Goal: Find specific page/section: Locate a particular part of the current website

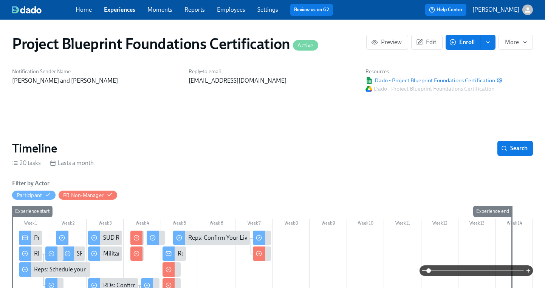
scroll to position [0, 1981]
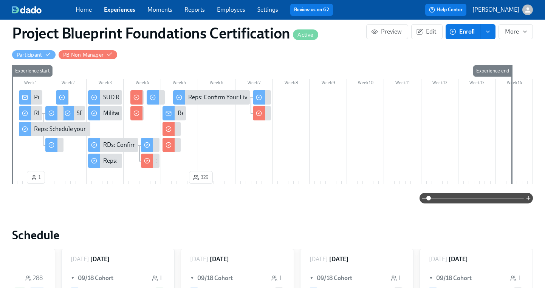
scroll to position [102, 0]
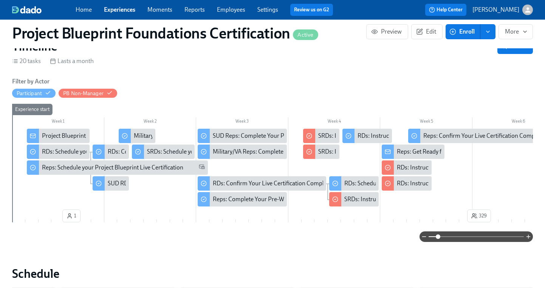
drag, startPoint x: 429, startPoint y: 238, endPoint x: 438, endPoint y: 238, distance: 8.3
click at [438, 238] on span at bounding box center [438, 237] width 5 height 5
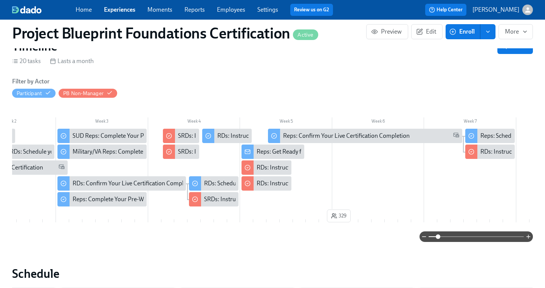
scroll to position [0, 155]
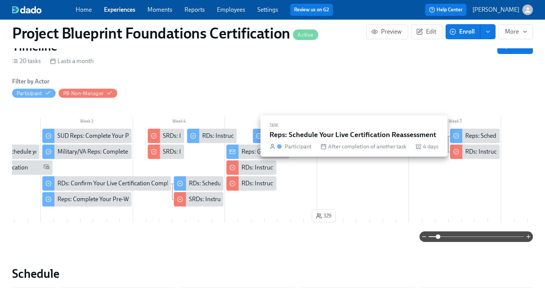
click at [468, 134] on div "Reps: Schedule Your Live Certification Reassessment" at bounding box center [532, 136] width 135 height 8
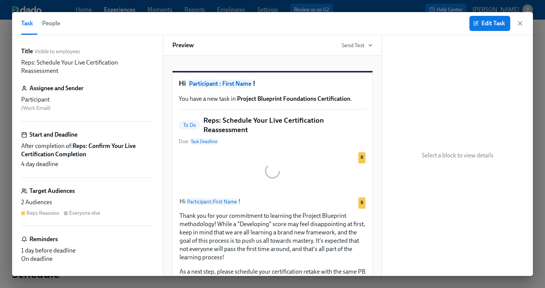
scroll to position [0, 158]
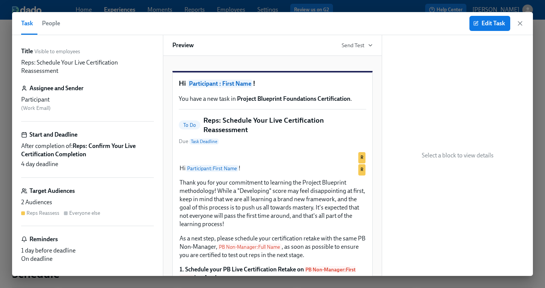
click at [59, 23] on span "People" at bounding box center [51, 23] width 18 height 11
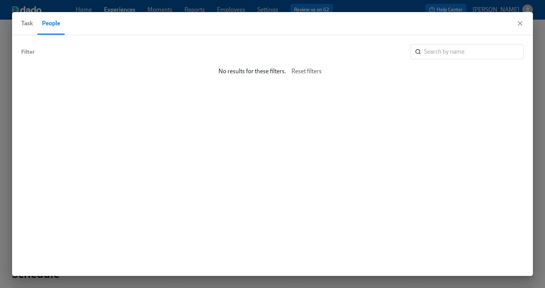
click at [24, 24] on span "Task" at bounding box center [27, 23] width 12 height 11
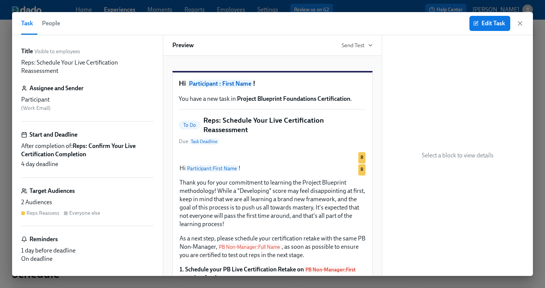
drag, startPoint x: 517, startPoint y: 23, endPoint x: 505, endPoint y: 24, distance: 12.1
click at [517, 23] on icon "button" at bounding box center [520, 24] width 8 height 8
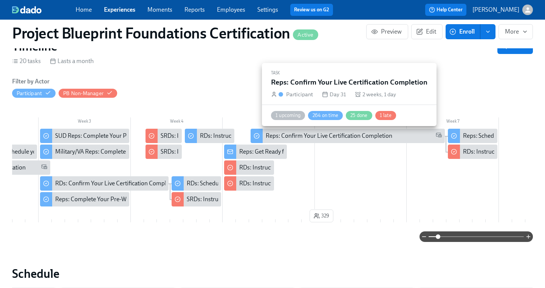
click at [307, 134] on div "Reps: Confirm Your Live Certification Completion" at bounding box center [329, 136] width 127 height 8
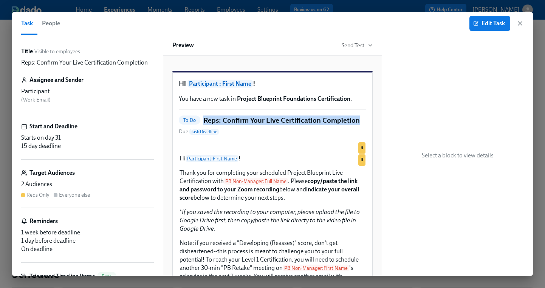
drag, startPoint x: 205, startPoint y: 128, endPoint x: 357, endPoint y: 129, distance: 151.9
click at [357, 129] on div "To Do Reps: Confirm Your Live Certification Completion Due Task Deadline" at bounding box center [272, 126] width 187 height 20
copy h5 "Reps: Confirm Your Live Certification Completion"
click at [520, 21] on icon "button" at bounding box center [520, 24] width 8 height 8
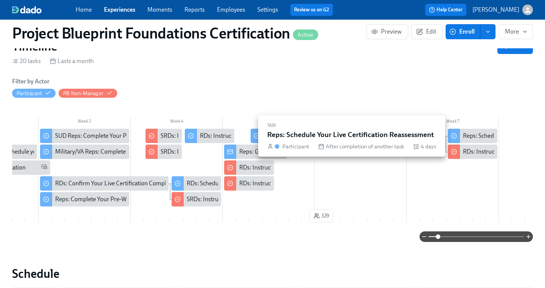
click at [469, 133] on div "Reps: Schedule Your Live Certification Reassessment" at bounding box center [530, 136] width 135 height 8
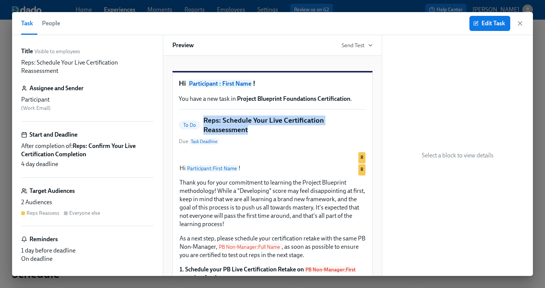
drag, startPoint x: 205, startPoint y: 128, endPoint x: 252, endPoint y: 139, distance: 48.7
click at [252, 135] on h5 "Reps: Schedule Your Live Certification Reassessment" at bounding box center [284, 125] width 163 height 19
copy h5 "Reps: Schedule Your Live Certification Reassessment"
click at [519, 21] on icon "button" at bounding box center [520, 24] width 8 height 8
